Goal: Navigation & Orientation: Go to known website

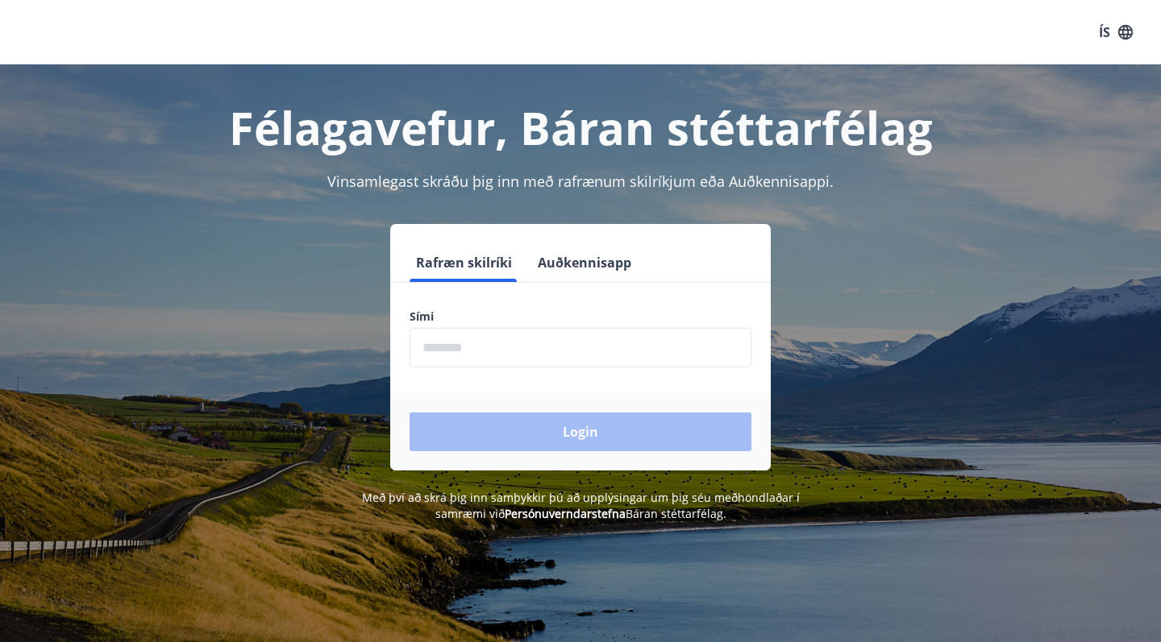
click at [534, 350] on input "phone" at bounding box center [580, 347] width 342 height 39
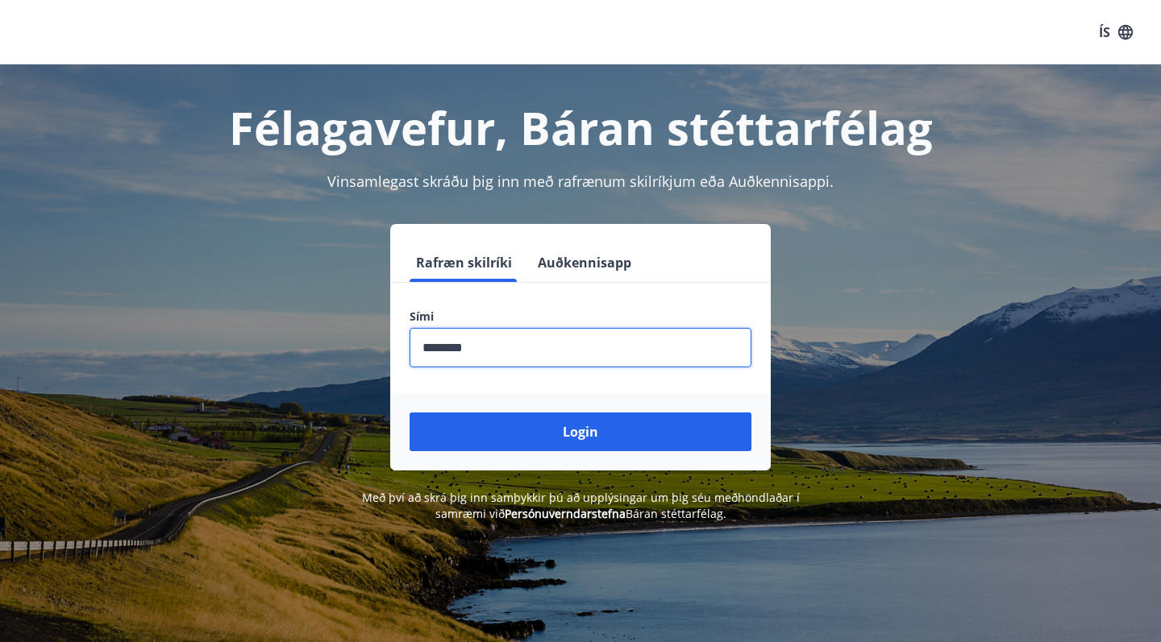
type input "********"
click at [580, 432] on button "Login" at bounding box center [580, 432] width 342 height 39
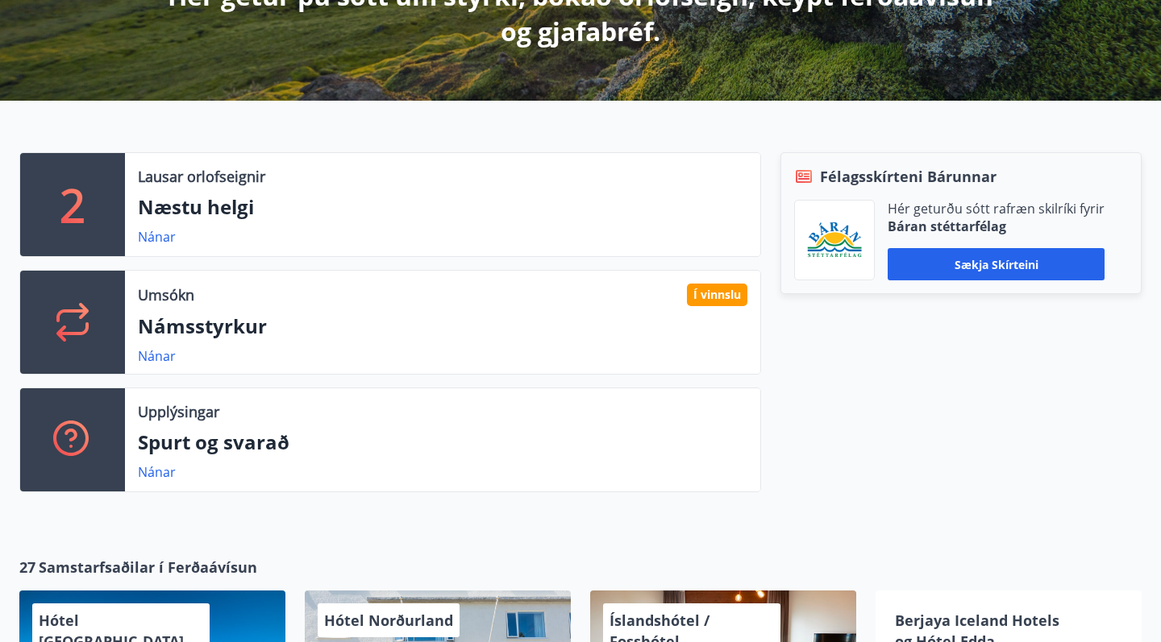
scroll to position [339, 0]
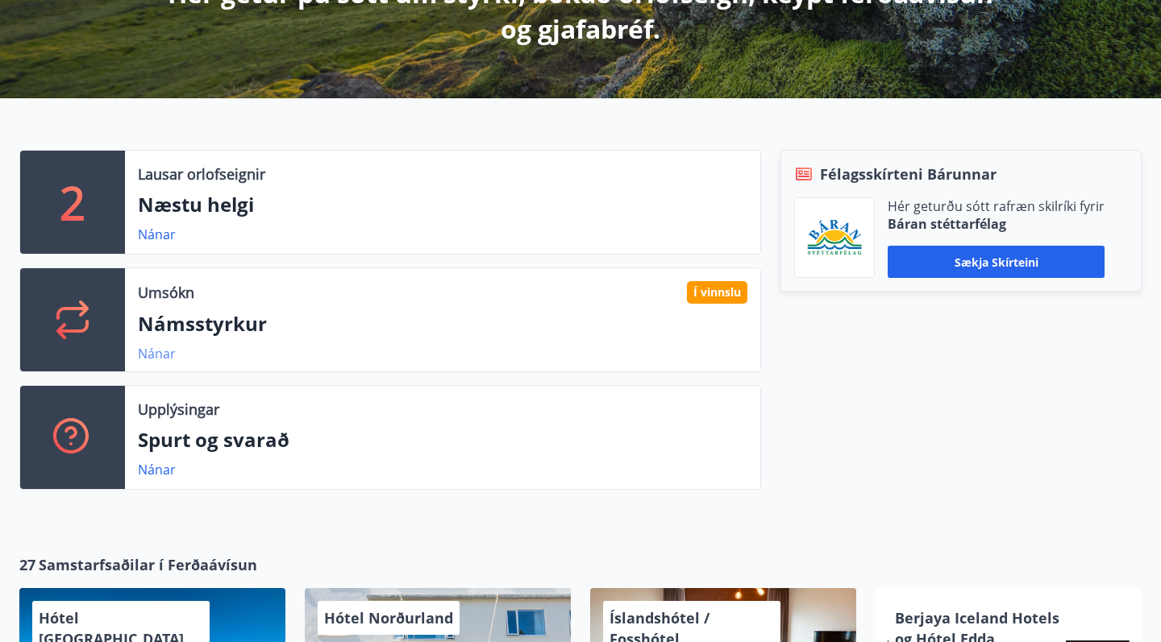
click at [149, 357] on link "Nánar" at bounding box center [157, 354] width 38 height 18
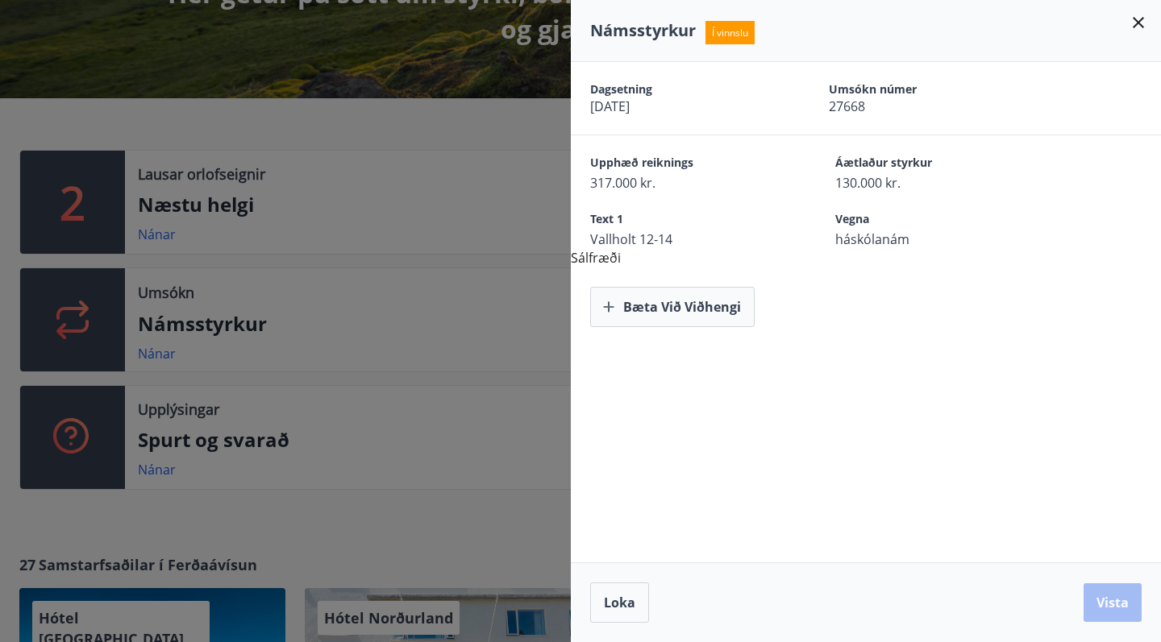
click at [1138, 17] on icon at bounding box center [1137, 22] width 19 height 19
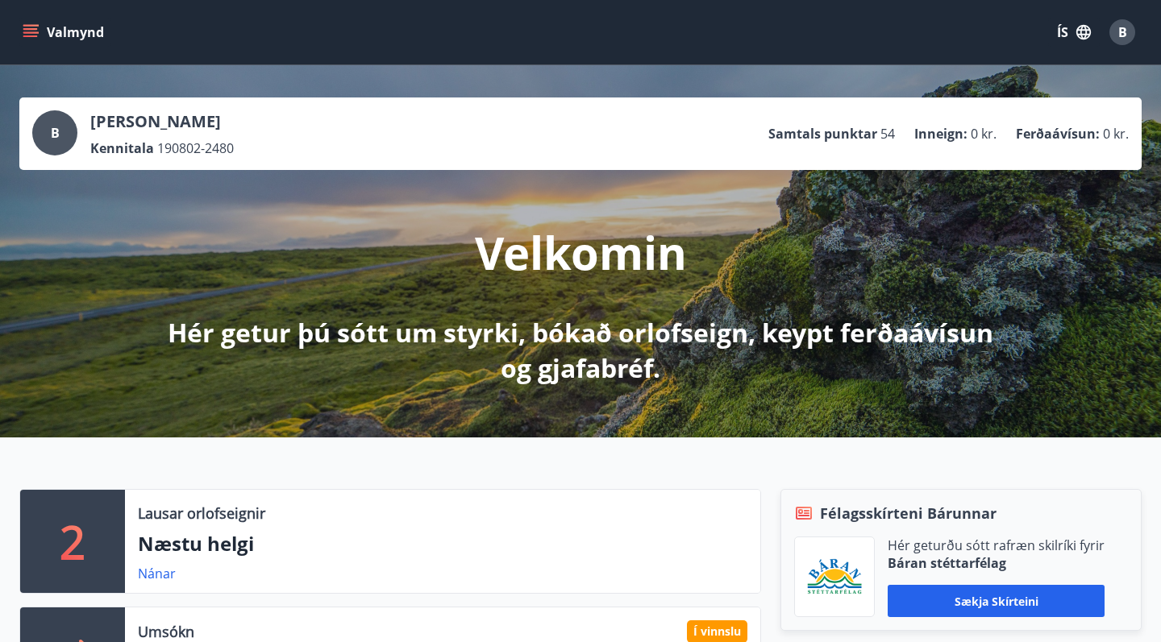
scroll to position [0, 0]
